Goal: Information Seeking & Learning: Learn about a topic

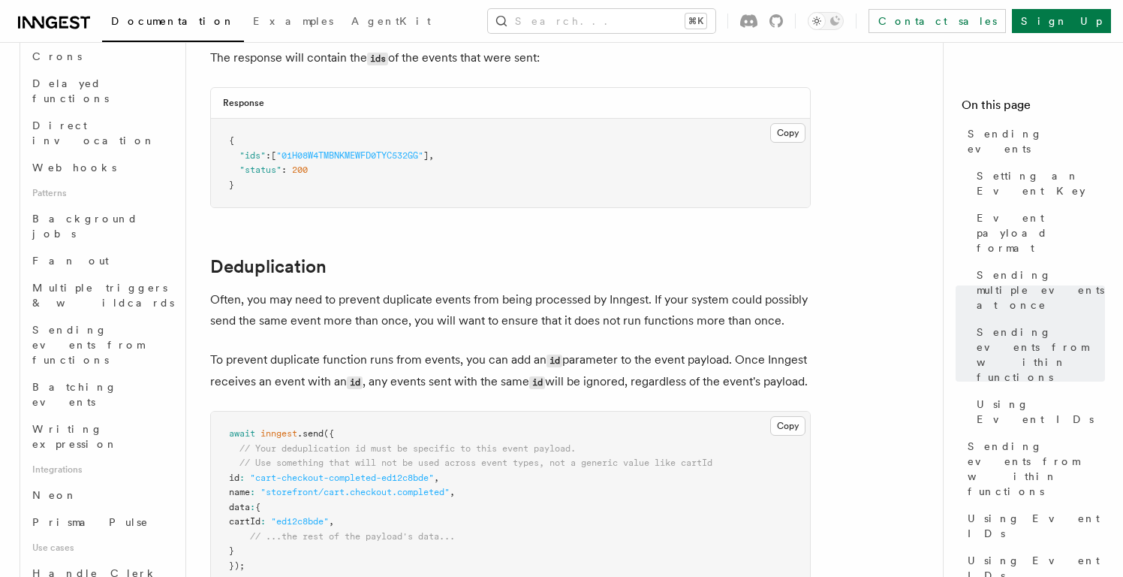
scroll to position [582, 0]
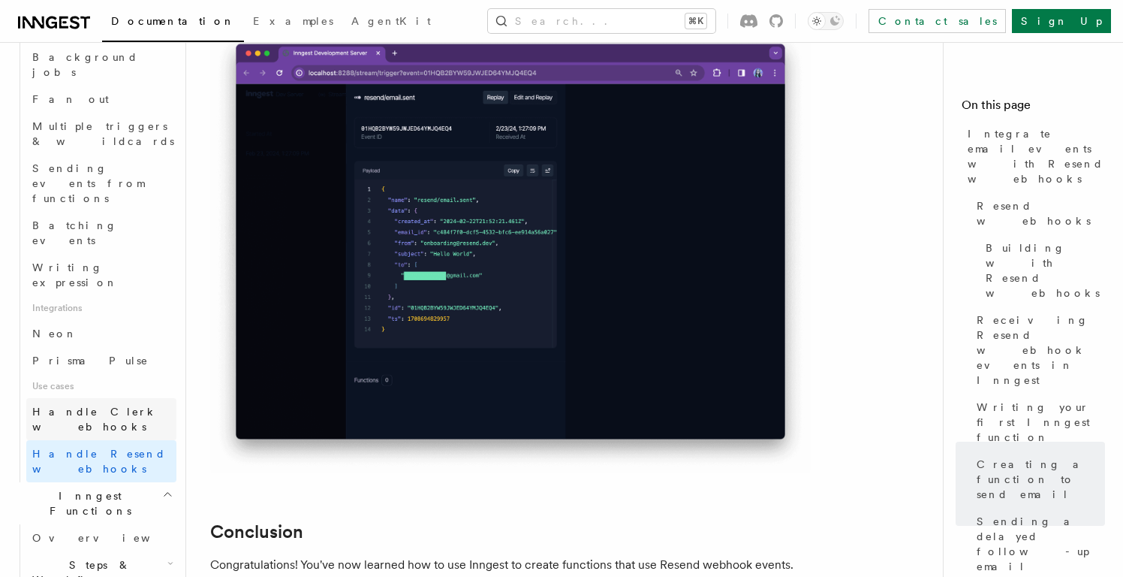
scroll to position [735, 0]
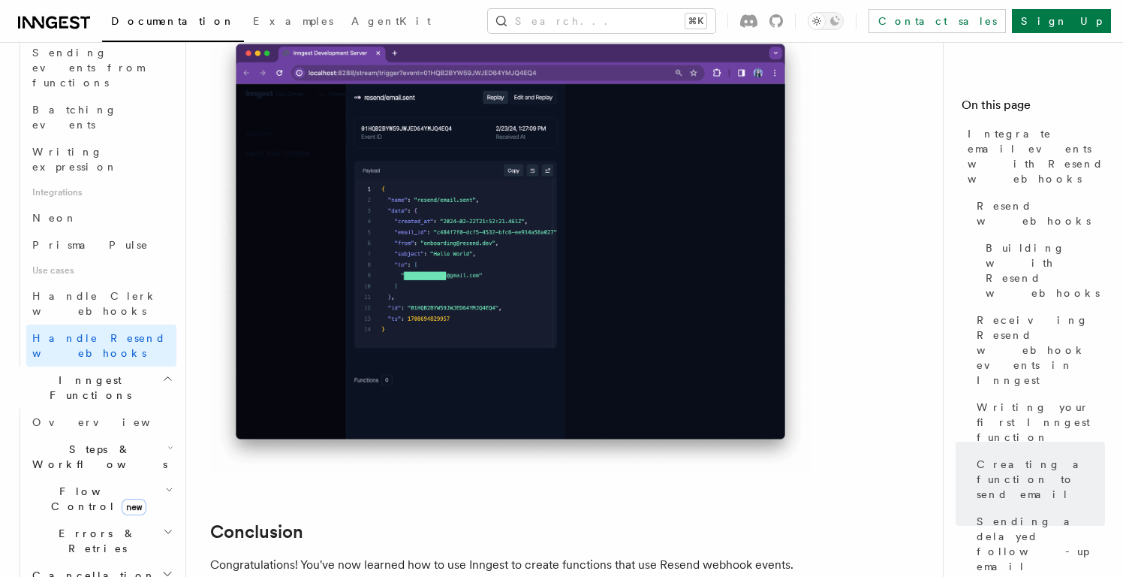
scroll to position [855, 0]
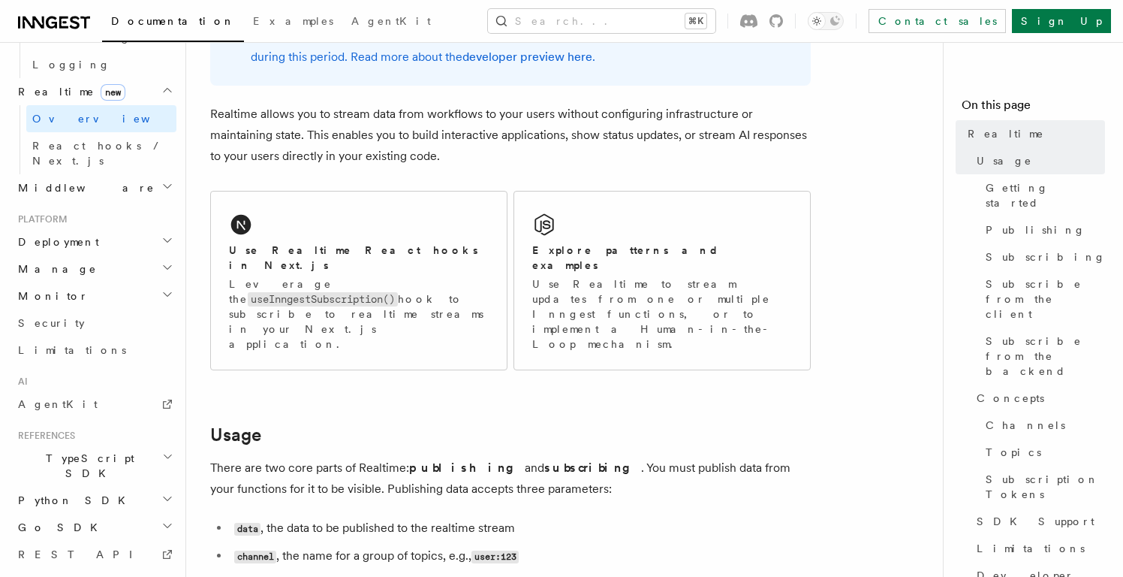
scroll to position [156, 0]
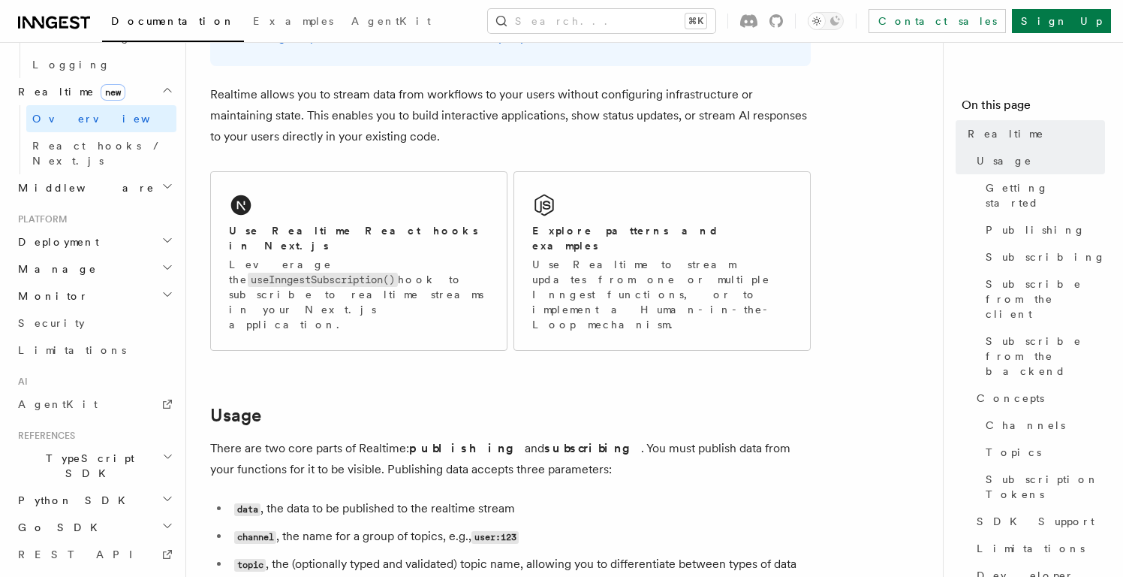
click at [86, 574] on span "System events" at bounding box center [75, 581] width 127 height 15
click at [95, 445] on h2 "TypeScript SDK" at bounding box center [94, 466] width 164 height 42
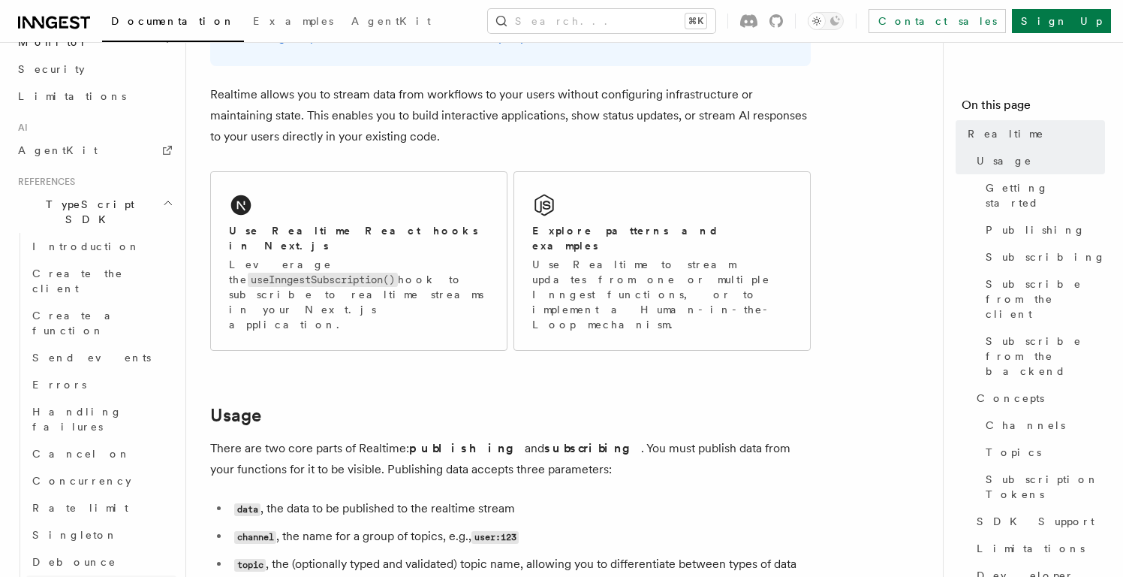
scroll to position [937, 0]
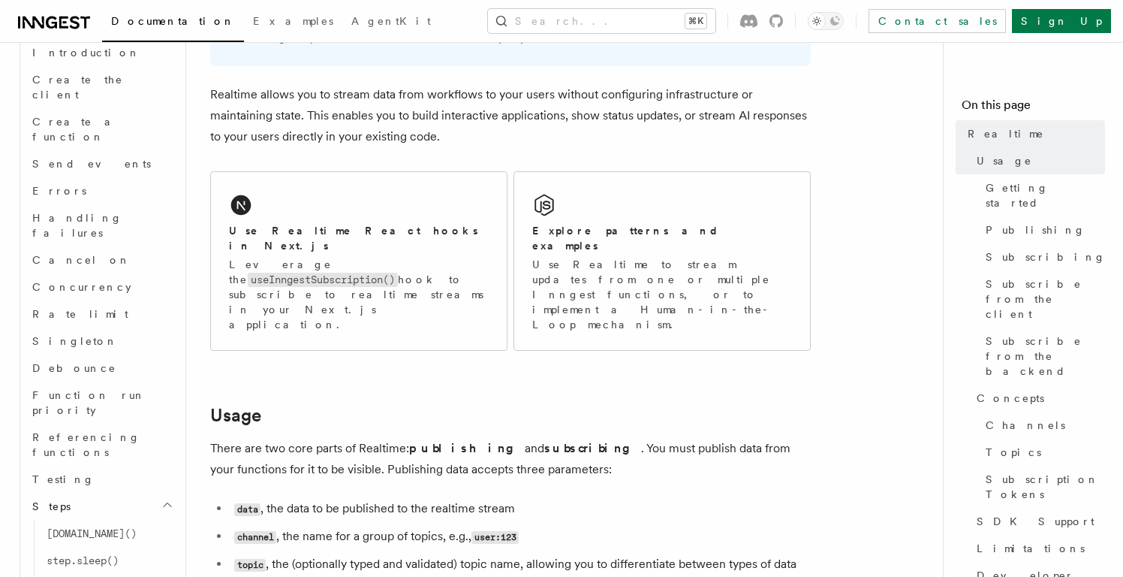
scroll to position [1139, 0]
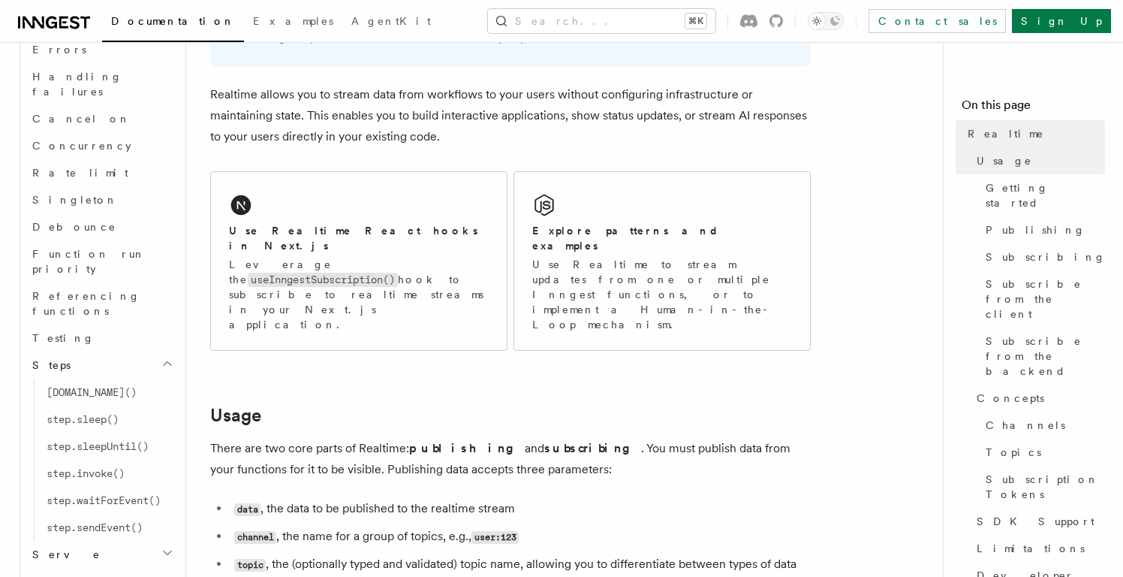
scroll to position [1271, 0]
click at [82, 537] on h2 "Serve" at bounding box center [101, 550] width 150 height 27
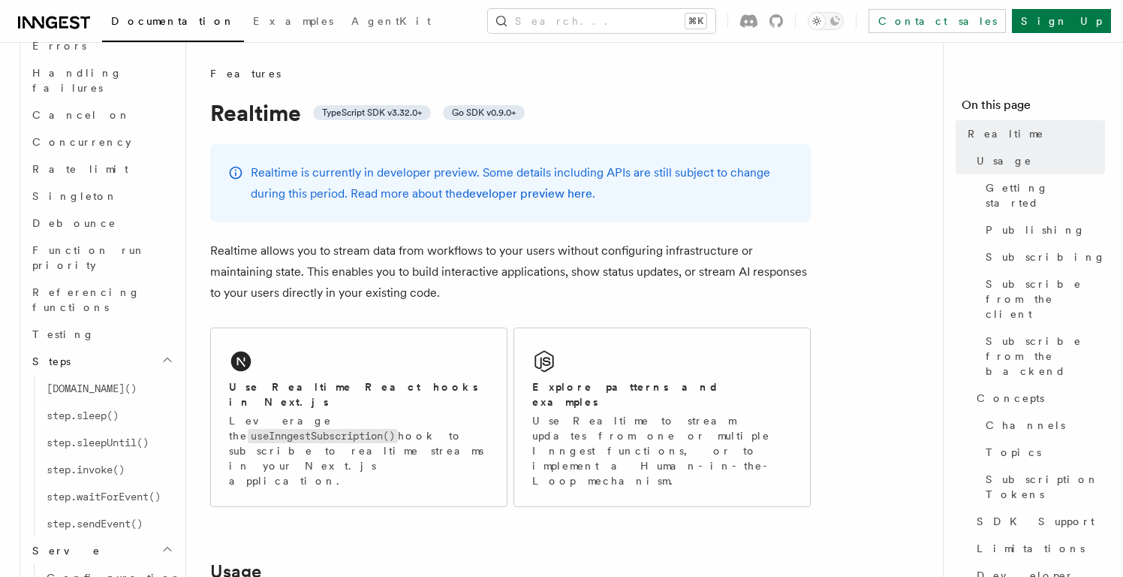
scroll to position [1165, 0]
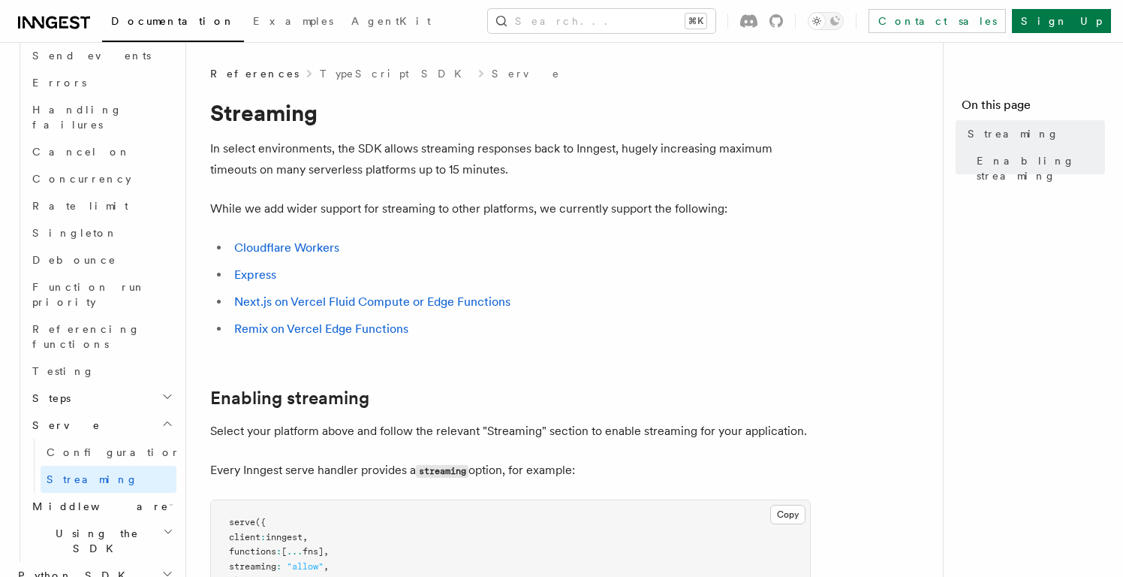
click at [80, 499] on span "Middleware" at bounding box center [97, 506] width 143 height 15
click at [74, 527] on span "Lifecycle" at bounding box center [88, 533] width 82 height 12
